Goal: Register for event/course: Sign up to attend an event or enroll in a course

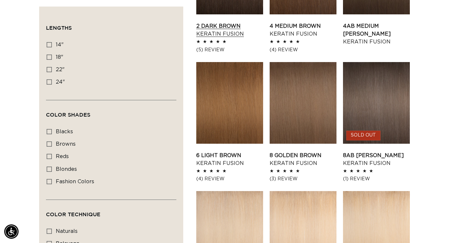
scroll to position [0, 831]
click at [286, 154] on link "8 Golden Brown Keratin Fusion" at bounding box center [303, 159] width 67 height 16
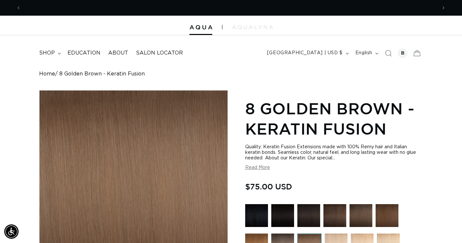
scroll to position [0, 416]
click at [259, 168] on button "Read More" at bounding box center [257, 168] width 25 height 6
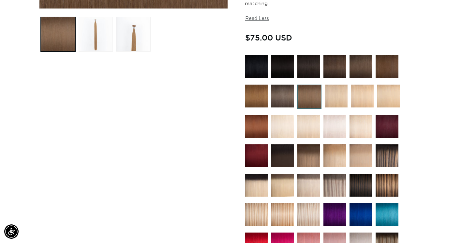
scroll to position [270, 0]
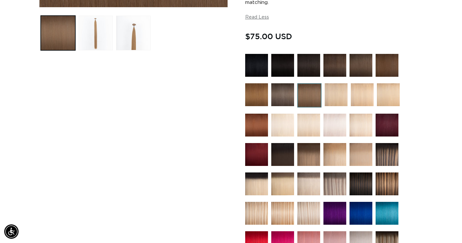
click at [385, 157] on img at bounding box center [387, 154] width 23 height 23
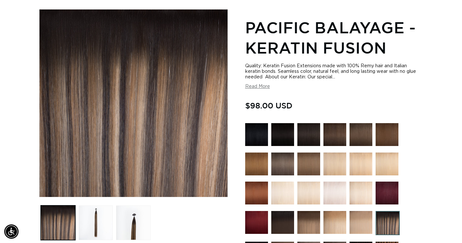
scroll to position [0, 416]
click at [100, 206] on button "Load image 2 in gallery view" at bounding box center [96, 222] width 35 height 35
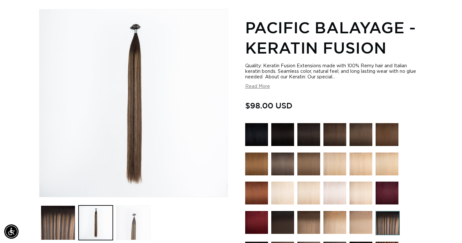
scroll to position [0, 831]
click at [138, 221] on button "Load image 3 in gallery view" at bounding box center [133, 222] width 35 height 35
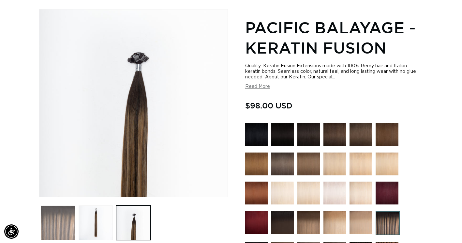
click at [58, 218] on button "Load image 1 in gallery view" at bounding box center [58, 222] width 35 height 35
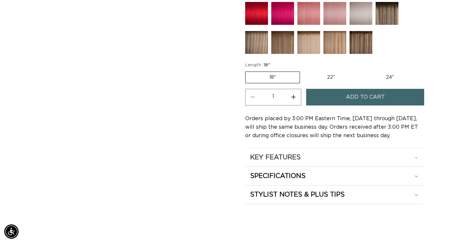
scroll to position [0, 416]
click at [303, 172] on h2 "SPECIFICATIONS" at bounding box center [277, 176] width 55 height 8
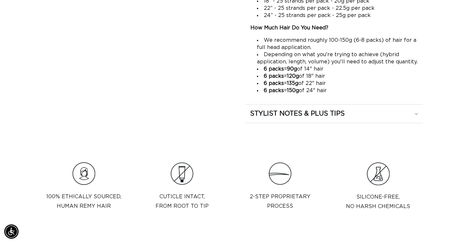
scroll to position [697, 0]
click at [334, 110] on h2 "STYLIST NOTES & PLUS TIPS" at bounding box center [297, 114] width 95 height 8
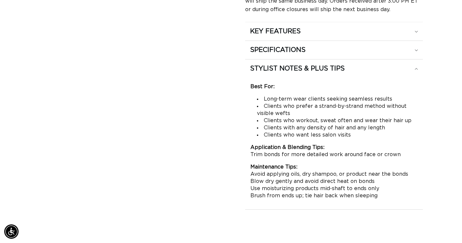
scroll to position [0, 0]
click at [357, 64] on div "STYLIST NOTES & PLUS TIPS" at bounding box center [334, 68] width 168 height 8
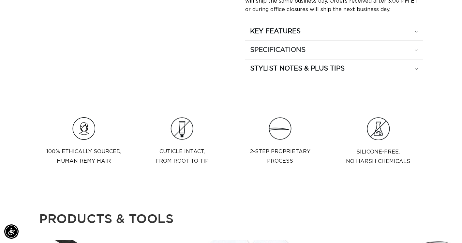
click at [325, 51] on summary "SPECIFICATIONS" at bounding box center [334, 50] width 178 height 18
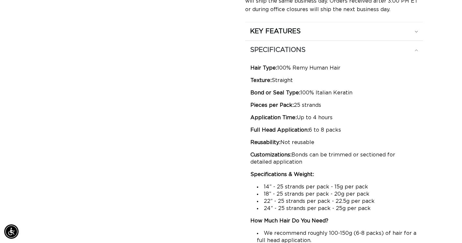
click at [325, 51] on summary "SPECIFICATIONS" at bounding box center [334, 50] width 178 height 18
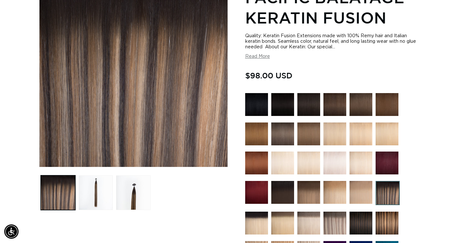
click at [311, 103] on img at bounding box center [308, 104] width 23 height 23
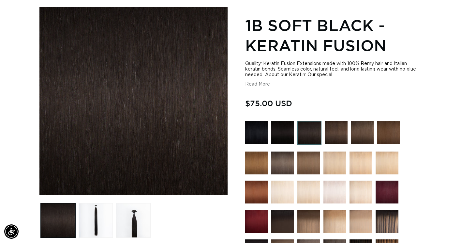
scroll to position [83, 0]
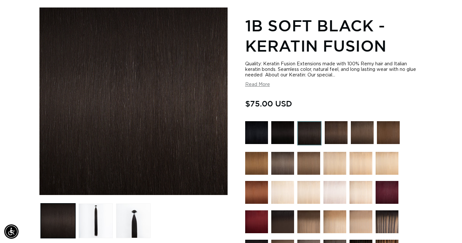
click at [256, 195] on img at bounding box center [256, 192] width 23 height 23
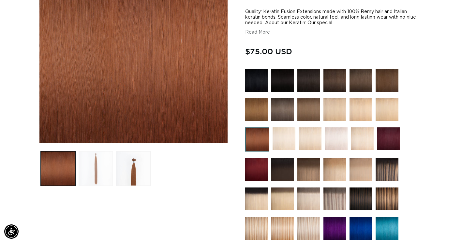
scroll to position [0, 416]
click at [103, 172] on button "Load image 2 in gallery view" at bounding box center [96, 168] width 35 height 35
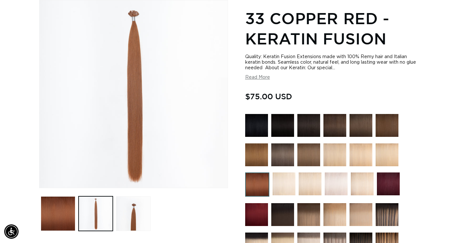
scroll to position [0, 0]
click at [6, 100] on div "Home 33 Copper Red - Keratin Fusion Image 2 is now available in gallery view Sk…" at bounding box center [231, 237] width 462 height 512
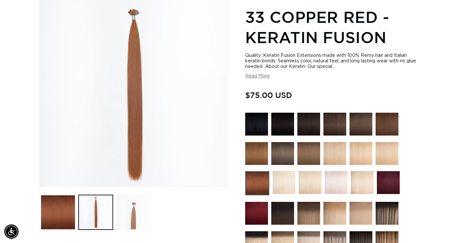
scroll to position [0, 831]
click at [137, 210] on button "Load image 3 in gallery view" at bounding box center [133, 212] width 35 height 35
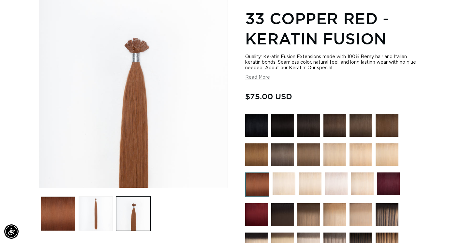
scroll to position [0, 0]
click at [384, 180] on img at bounding box center [388, 183] width 23 height 23
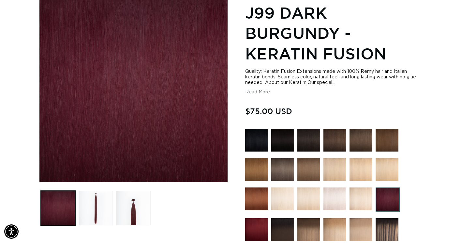
scroll to position [97, 0]
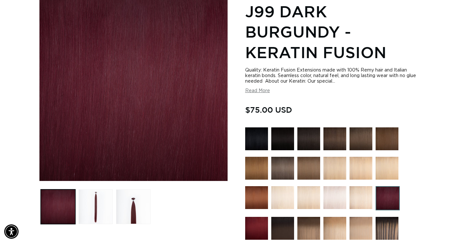
click at [259, 228] on img at bounding box center [256, 228] width 23 height 23
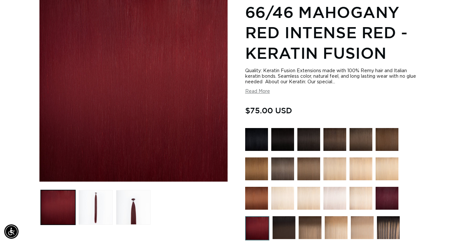
scroll to position [102, 0]
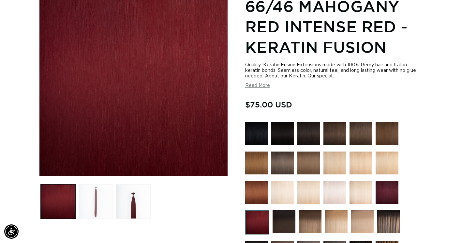
click at [100, 206] on button "Load image 2 in gallery view" at bounding box center [96, 201] width 35 height 35
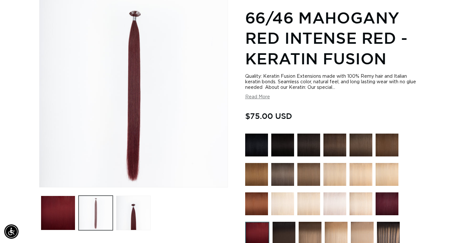
scroll to position [90, 0]
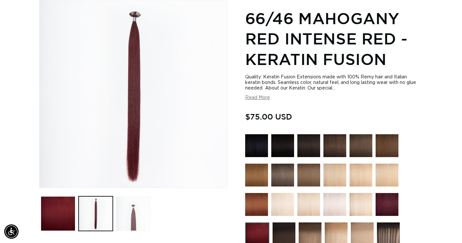
click at [133, 215] on button "Load image 3 in gallery view" at bounding box center [133, 213] width 35 height 35
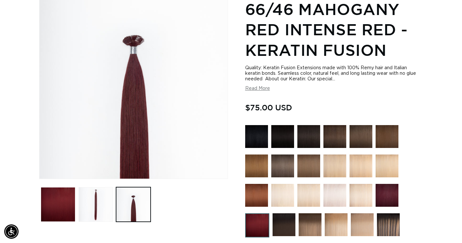
scroll to position [0, 416]
click at [386, 139] on img at bounding box center [387, 136] width 23 height 23
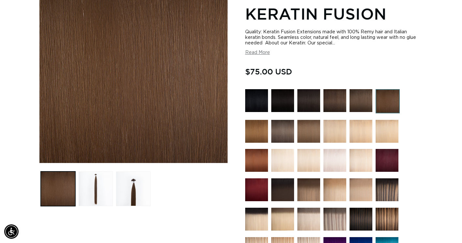
scroll to position [115, 0]
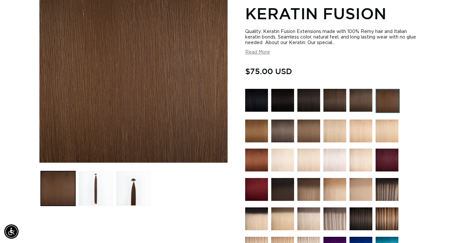
click at [388, 157] on img at bounding box center [387, 159] width 23 height 23
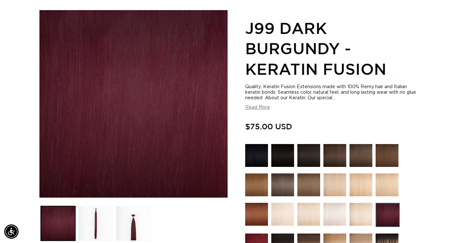
scroll to position [80, 0]
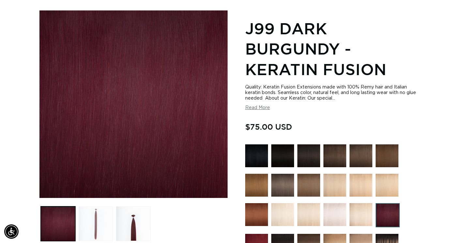
click at [99, 223] on button "Load image 2 in gallery view" at bounding box center [96, 223] width 35 height 35
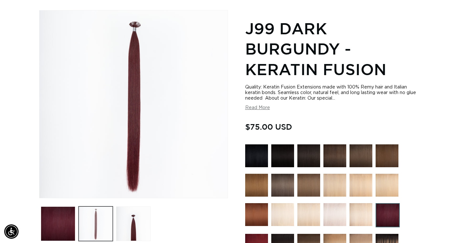
scroll to position [0, 0]
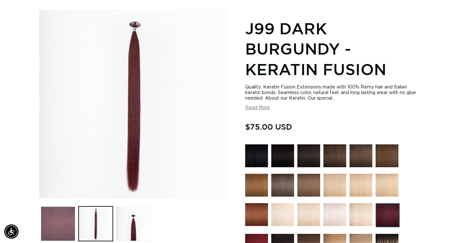
click at [58, 219] on button "Load image 1 in gallery view" at bounding box center [58, 223] width 35 height 35
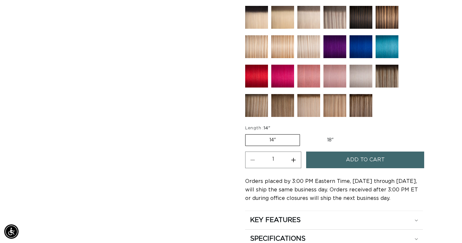
scroll to position [337, 0]
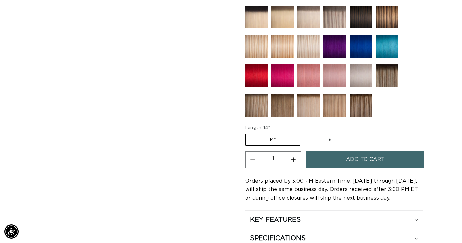
click at [329, 137] on label "18" Variant sold out or unavailable" at bounding box center [330, 139] width 54 height 11
click at [304, 133] on input "18" Variant sold out or unavailable" at bounding box center [303, 132] width 0 height 0
radio input "true"
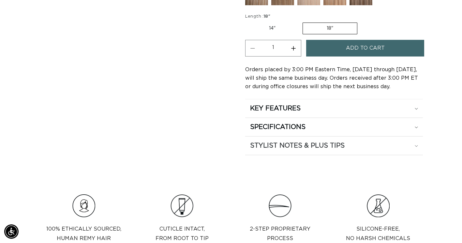
scroll to position [448, 0]
click at [270, 126] on h2 "SPECIFICATIONS" at bounding box center [277, 126] width 55 height 8
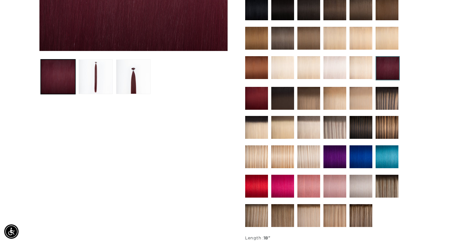
scroll to position [0, 0]
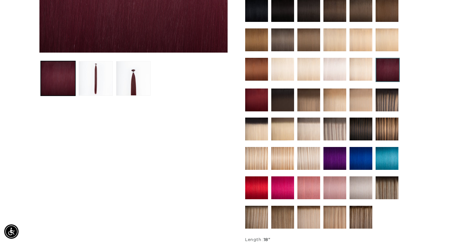
click at [314, 126] on img at bounding box center [308, 128] width 23 height 23
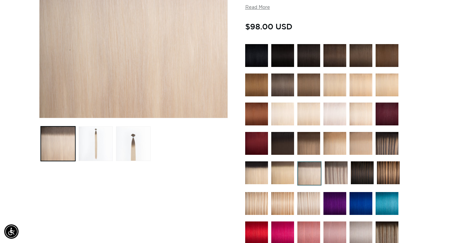
scroll to position [0, 831]
click at [258, 113] on img at bounding box center [256, 113] width 23 height 23
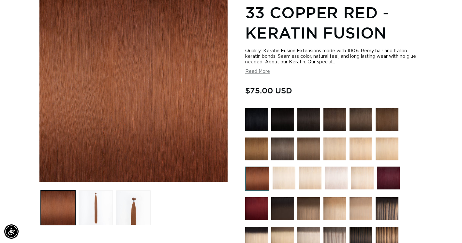
scroll to position [0, 831]
click at [336, 119] on img at bounding box center [334, 119] width 23 height 23
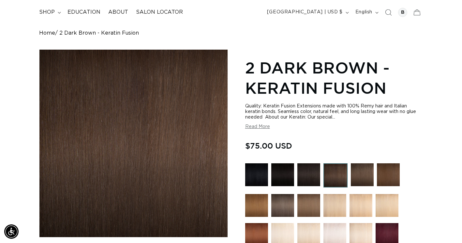
click at [360, 175] on img at bounding box center [362, 174] width 23 height 23
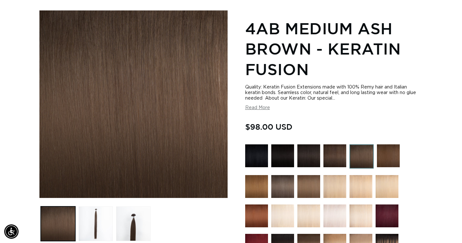
scroll to position [0, 416]
click at [395, 155] on img at bounding box center [388, 155] width 23 height 23
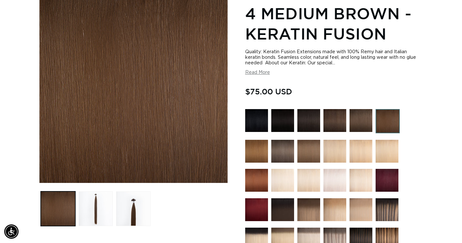
scroll to position [0, 831]
click at [434, 120] on div "Home 4 Medium Brown - Keratin Fusion Skip to product information Open media 1 i…" at bounding box center [231, 239] width 462 height 526
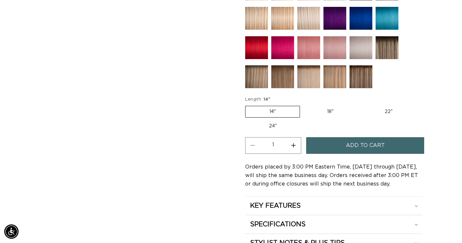
scroll to position [0, 0]
click at [387, 106] on label "22" Variant sold out or unavailable" at bounding box center [388, 111] width 55 height 11
click at [361, 105] on input "22" Variant sold out or unavailable" at bounding box center [361, 104] width 0 height 0
radio input "true"
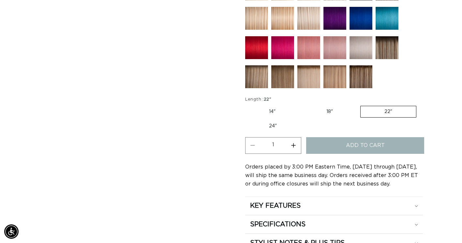
scroll to position [0, 416]
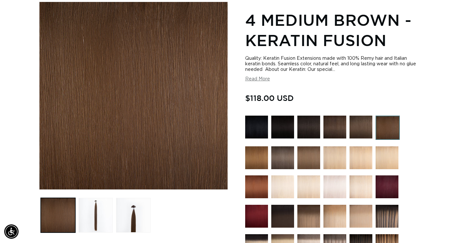
click at [420, 128] on div at bounding box center [334, 231] width 178 height 232
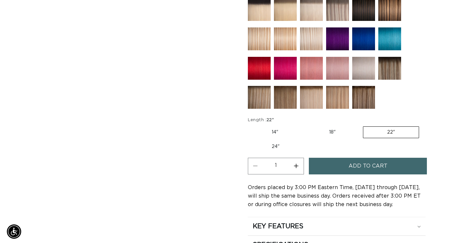
scroll to position [325, 0]
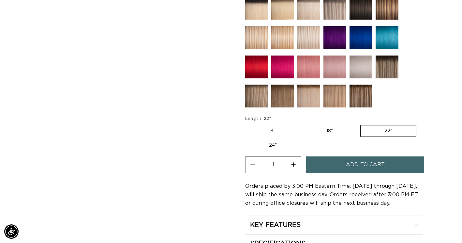
click at [337, 170] on button "Add to cart" at bounding box center [365, 164] width 118 height 17
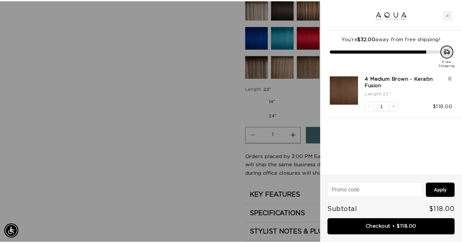
scroll to position [0, 841]
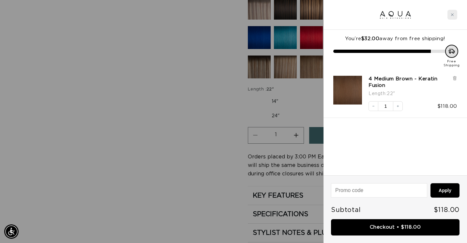
click at [451, 10] on div "Close cart" at bounding box center [452, 15] width 10 height 10
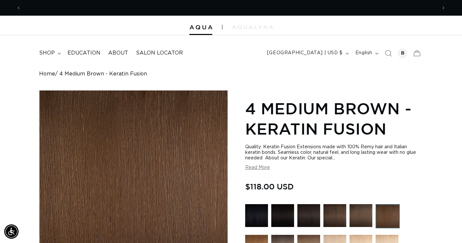
scroll to position [0, 0]
click at [53, 53] on span "shop" at bounding box center [47, 53] width 16 height 7
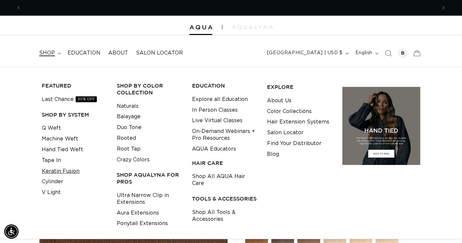
scroll to position [0, 416]
click at [64, 170] on link "Keratin Fusion" at bounding box center [61, 171] width 38 height 11
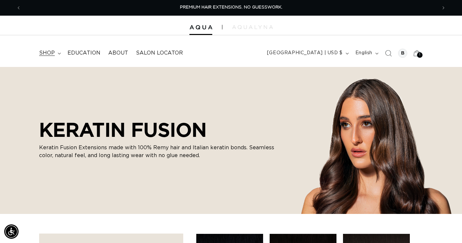
click at [52, 53] on span "shop" at bounding box center [47, 53] width 16 height 7
click at [89, 51] on span "Education" at bounding box center [83, 53] width 33 height 7
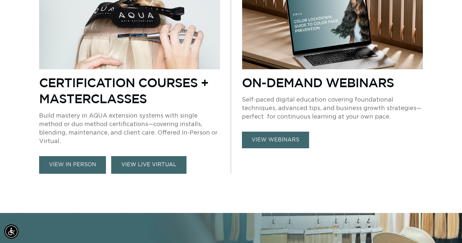
scroll to position [0, 831]
click at [139, 161] on link "VIEW LIVE VIRTUAL" at bounding box center [148, 164] width 75 height 17
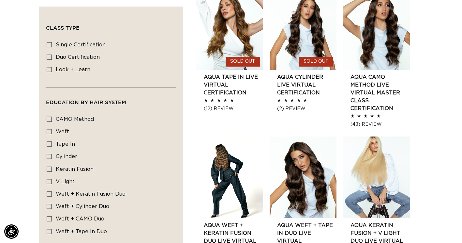
scroll to position [386, 0]
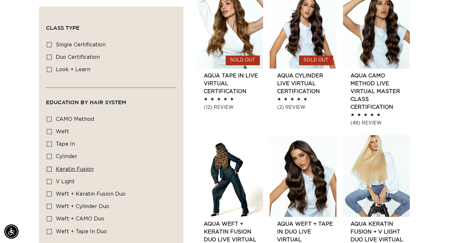
click at [50, 166] on icon at bounding box center [49, 168] width 5 height 5
click at [50, 166] on input "Keratin Fusion Keratin Fusion (1 product)" at bounding box center [49, 168] width 5 height 5
checkbox input "true"
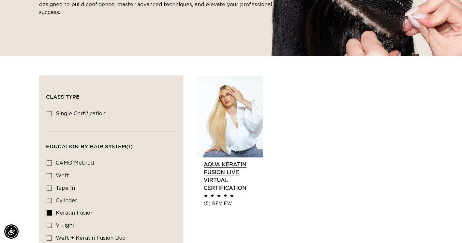
click at [216, 167] on link "AQUA Keratin Fusion LIVE VIRTUAL Certification" at bounding box center [233, 175] width 59 height 31
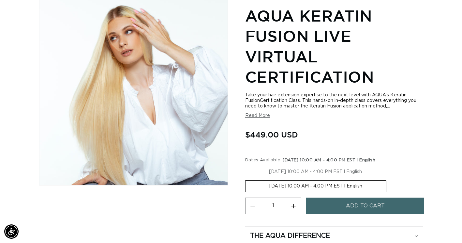
scroll to position [0, 416]
click at [288, 185] on label "[DATE] 10:00 AM - 4:00 PM EST l English Variant sold out or unavailable" at bounding box center [315, 186] width 141 height 12
click at [389, 165] on input "[DATE] 10:00 AM - 4:00 PM EST l English Variant sold out or unavailable" at bounding box center [389, 165] width 0 height 0
click at [259, 116] on button "Read More" at bounding box center [257, 116] width 25 height 6
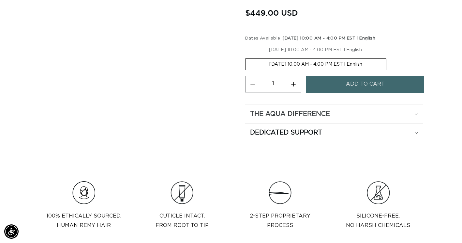
click at [404, 118] on div "The Aqua Difference" at bounding box center [334, 114] width 168 height 8
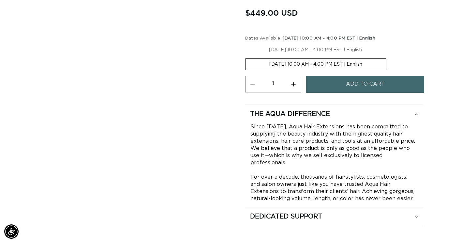
scroll to position [0, 416]
click at [369, 114] on summary "The Aqua Difference" at bounding box center [334, 114] width 178 height 18
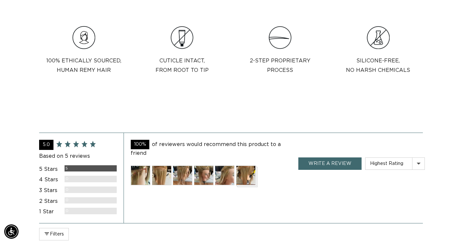
scroll to position [0, 0]
click at [246, 181] on img at bounding box center [246, 175] width 20 height 20
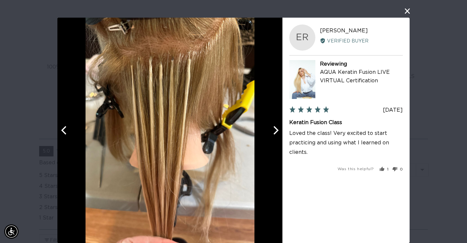
scroll to position [0, 841]
click at [63, 130] on icon "Previous" at bounding box center [64, 130] width 8 height 8
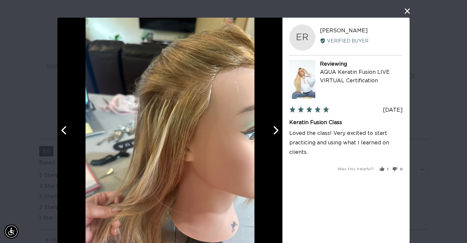
scroll to position [0, 0]
click at [63, 130] on icon "Previous" at bounding box center [64, 130] width 8 height 8
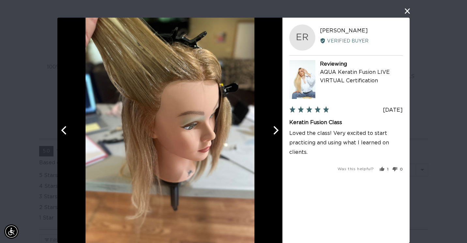
scroll to position [0, 421]
click at [63, 130] on icon "Previous" at bounding box center [64, 130] width 8 height 8
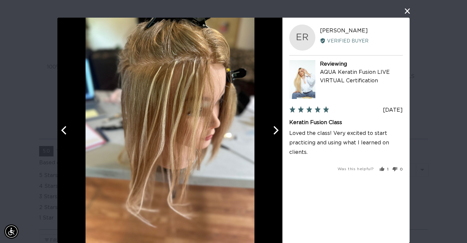
scroll to position [0, 841]
click at [403, 10] on button "close this modal window" at bounding box center [407, 11] width 8 height 8
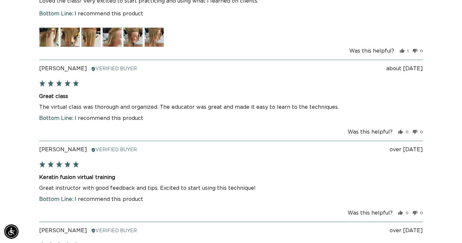
scroll to position [0, 0]
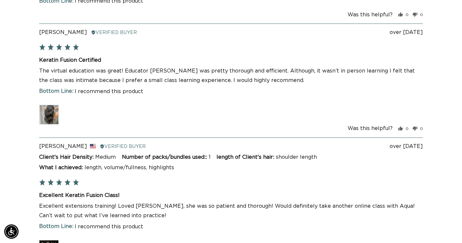
click at [50, 116] on img at bounding box center [49, 115] width 20 height 20
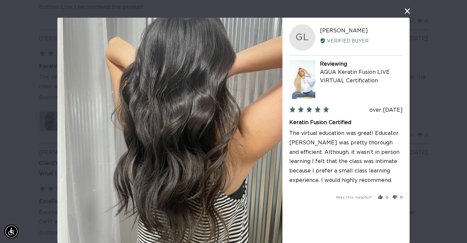
click at [403, 10] on button "close this modal window" at bounding box center [407, 11] width 8 height 8
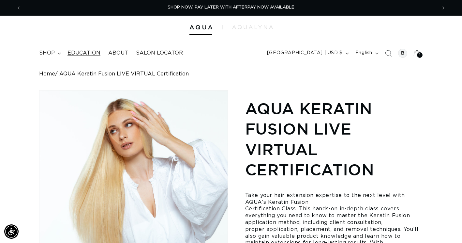
click at [81, 48] on link "Education" at bounding box center [84, 53] width 41 height 15
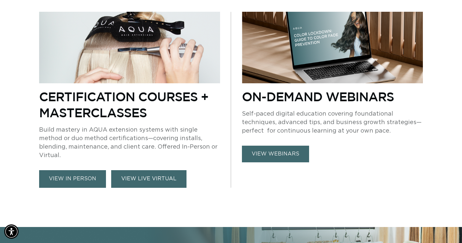
scroll to position [0, 416]
click at [149, 184] on link "VIEW LIVE VIRTUAL" at bounding box center [148, 178] width 75 height 17
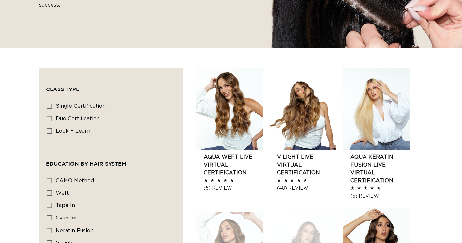
scroll to position [166, 0]
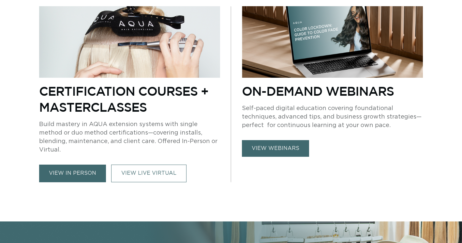
scroll to position [284, 0]
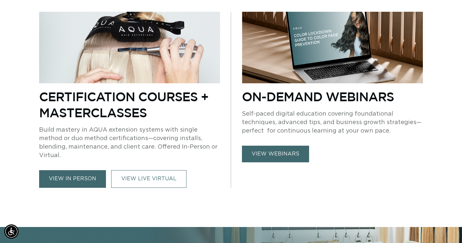
click at [68, 177] on link "view in person" at bounding box center [72, 178] width 67 height 17
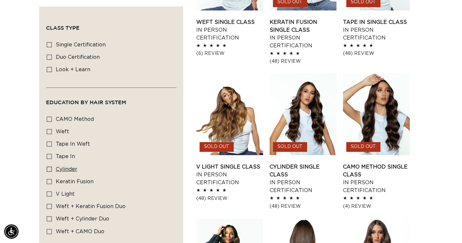
scroll to position [0, 831]
click at [64, 179] on span "Keratin Fusion" at bounding box center [75, 181] width 38 height 5
click at [52, 179] on input "Keratin Fusion Keratin Fusion (1 product)" at bounding box center [49, 181] width 5 height 5
checkbox input "true"
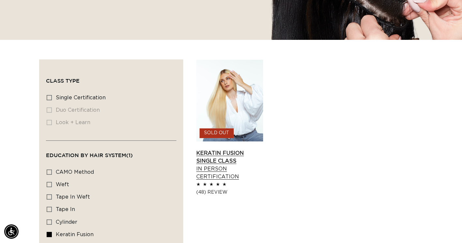
click at [226, 158] on link "Keratin Fusion Single Class In Person Certification" at bounding box center [229, 164] width 67 height 31
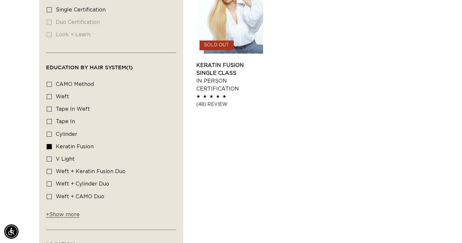
scroll to position [262, 0]
click at [48, 156] on rect at bounding box center [49, 158] width 5 height 5
click at [48, 156] on input "V Light V Light (1 product)" at bounding box center [49, 158] width 5 height 5
checkbox input "true"
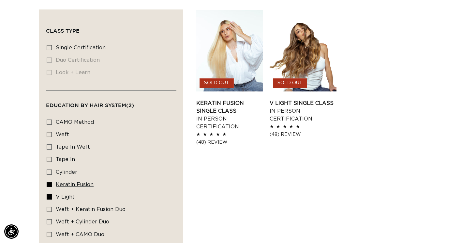
scroll to position [221, 0]
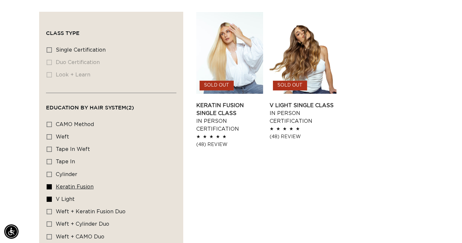
click at [50, 186] on icon at bounding box center [49, 186] width 5 height 5
click at [50, 186] on input "Keratin Fusion Keratin Fusion (1 product)" at bounding box center [49, 186] width 5 height 5
checkbox input "false"
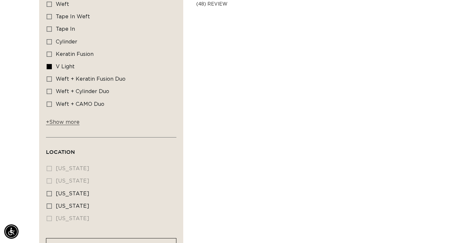
scroll to position [353, 0]
click at [66, 67] on span "V Light" at bounding box center [65, 67] width 19 height 5
click at [52, 67] on input "V Light V Light (1 product)" at bounding box center [49, 67] width 5 height 5
checkbox input "false"
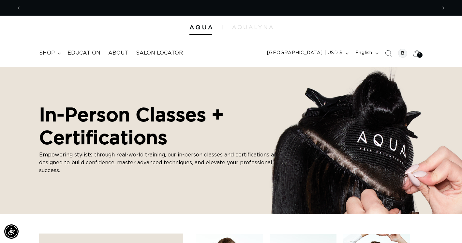
scroll to position [0, 831]
click at [405, 52] on div at bounding box center [402, 53] width 9 height 9
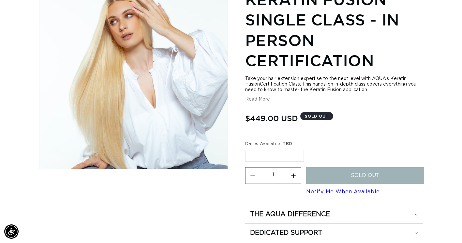
scroll to position [0, 416]
click at [274, 155] on label "TBD Variant sold out or unavailable" at bounding box center [274, 156] width 59 height 12
click at [247, 149] on input "TBD Variant sold out or unavailable" at bounding box center [247, 148] width 0 height 0
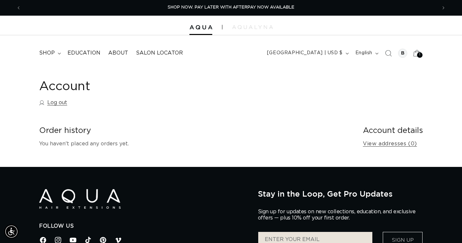
click at [422, 52] on icon at bounding box center [416, 52] width 15 height 15
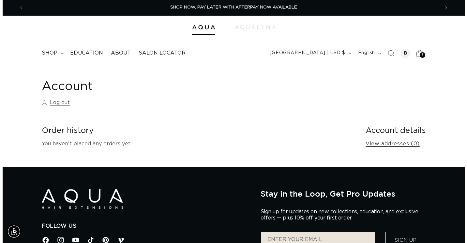
scroll to position [0, 421]
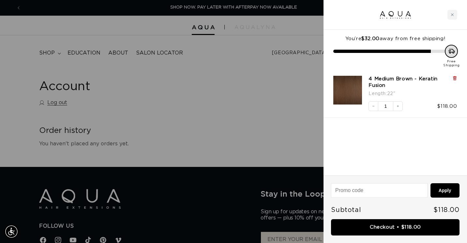
click at [456, 77] on icon at bounding box center [454, 77] width 3 height 0
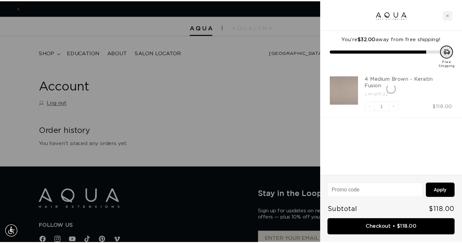
scroll to position [0, 841]
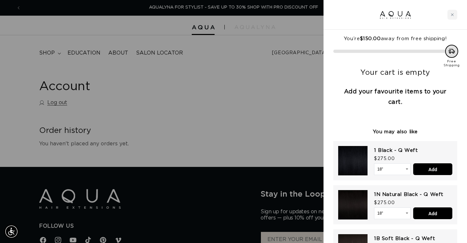
click at [191, 141] on div at bounding box center [233, 121] width 467 height 243
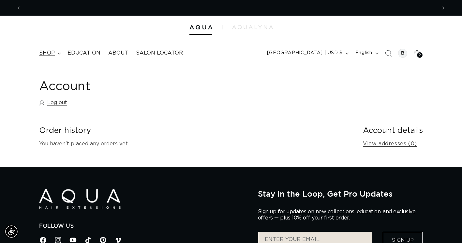
scroll to position [0, 0]
click at [45, 53] on span "shop" at bounding box center [47, 53] width 16 height 7
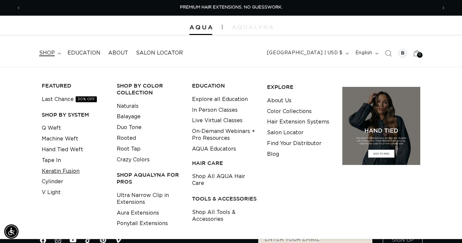
click at [65, 171] on link "Keratin Fusion" at bounding box center [61, 171] width 38 height 11
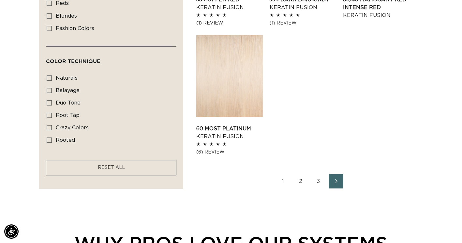
scroll to position [850, 0]
click at [298, 183] on link "2" at bounding box center [301, 181] width 14 height 14
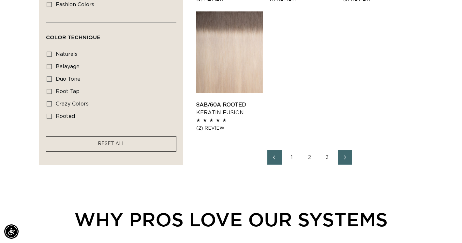
scroll to position [0, 416]
click at [328, 161] on link "3" at bounding box center [327, 157] width 14 height 14
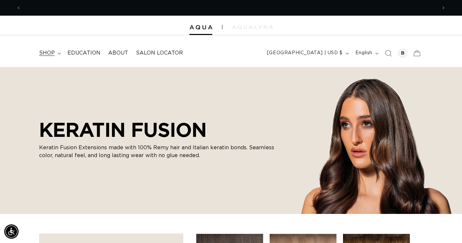
scroll to position [0, 831]
click at [50, 53] on span "shop" at bounding box center [47, 53] width 16 height 7
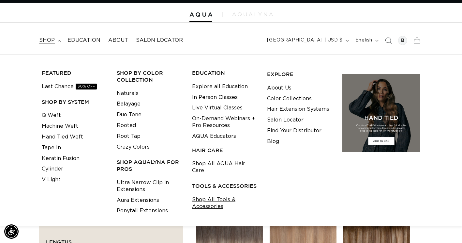
click at [209, 201] on link "Shop All Tools & Accessories" at bounding box center [224, 203] width 65 height 18
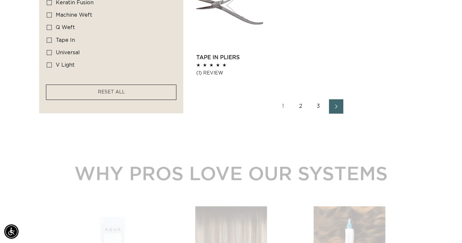
scroll to position [937, 0]
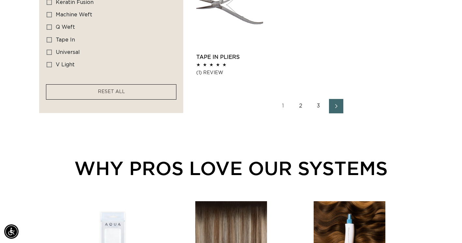
click at [301, 107] on link "2" at bounding box center [301, 106] width 14 height 14
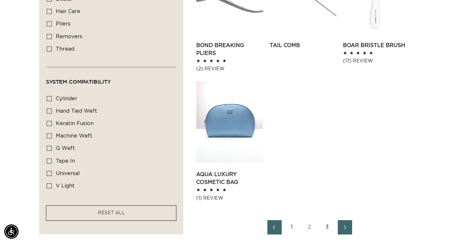
click at [327, 226] on link "3" at bounding box center [327, 227] width 14 height 14
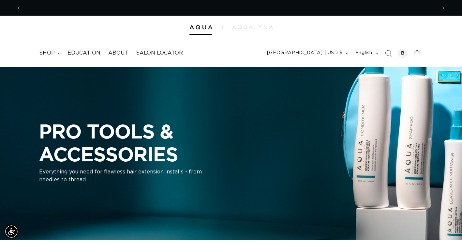
click at [252, 29] on div at bounding box center [231, 26] width 462 height 20
click at [250, 26] on img at bounding box center [252, 27] width 41 height 4
